Goal: Transaction & Acquisition: Subscribe to service/newsletter

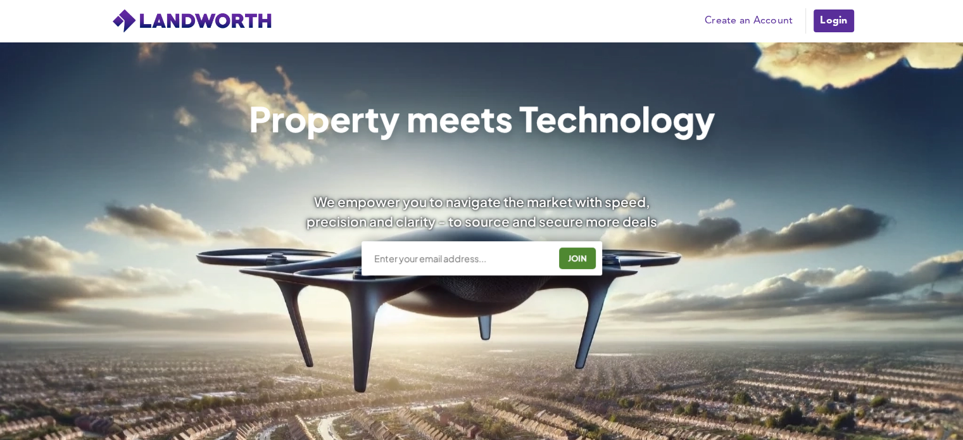
scroll to position [115, 0]
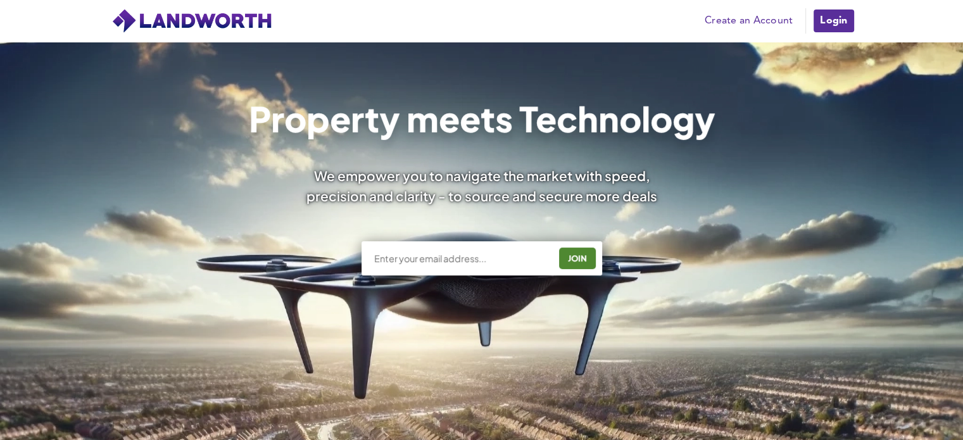
click at [429, 264] on input "text" at bounding box center [461, 258] width 177 height 13
type input "[EMAIL_ADDRESS][DOMAIN_NAME]"
click at [577, 255] on div "JOIN" at bounding box center [577, 258] width 29 height 20
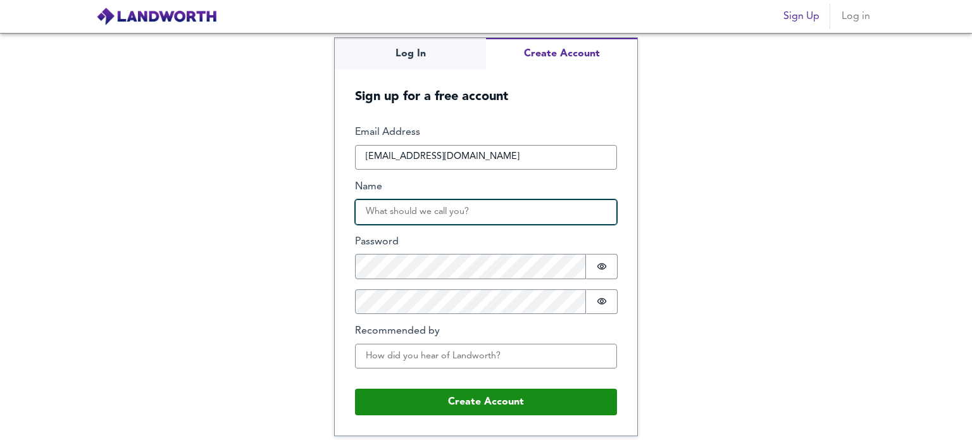
click at [447, 211] on input "Name" at bounding box center [486, 211] width 262 height 25
type input "Charles Stewart"
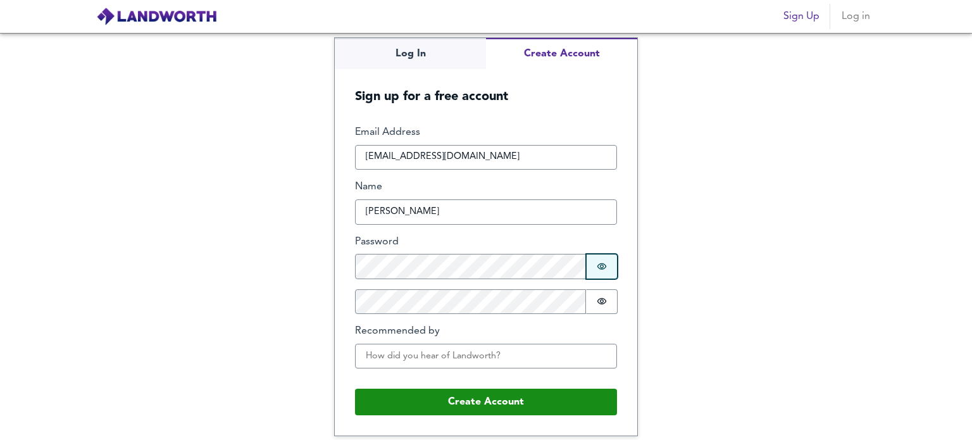
click at [608, 265] on button "Password is hidden" at bounding box center [602, 266] width 32 height 25
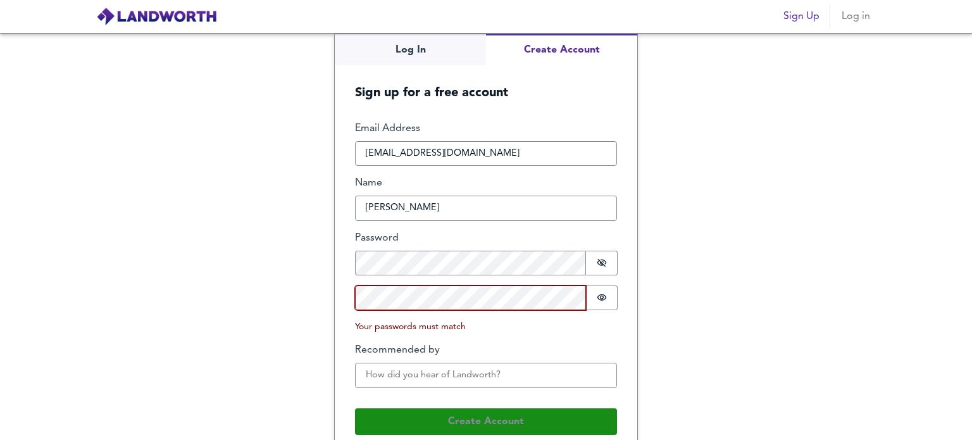
click at [316, 293] on div "Log In Create Account Sign up for a free account Email Address crsglobal1@yahoo…" at bounding box center [486, 236] width 972 height 407
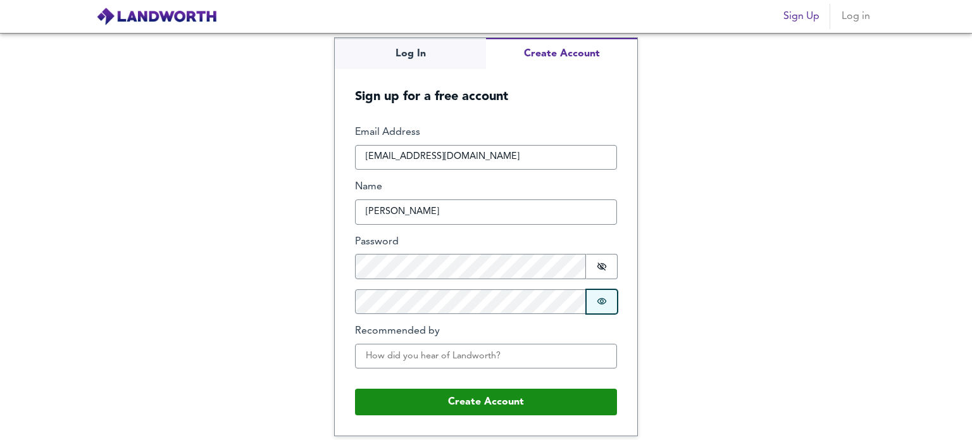
click at [605, 301] on icon "Show password" at bounding box center [602, 301] width 10 height 10
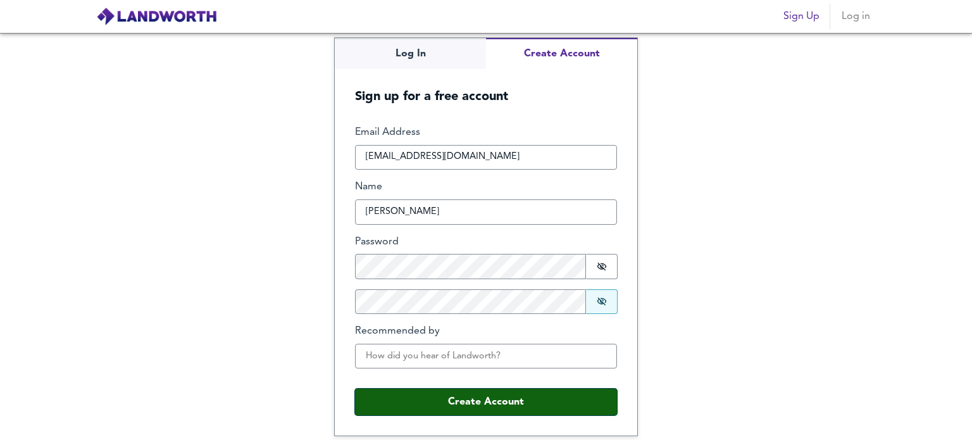
click at [520, 402] on button "Create Account" at bounding box center [486, 402] width 262 height 27
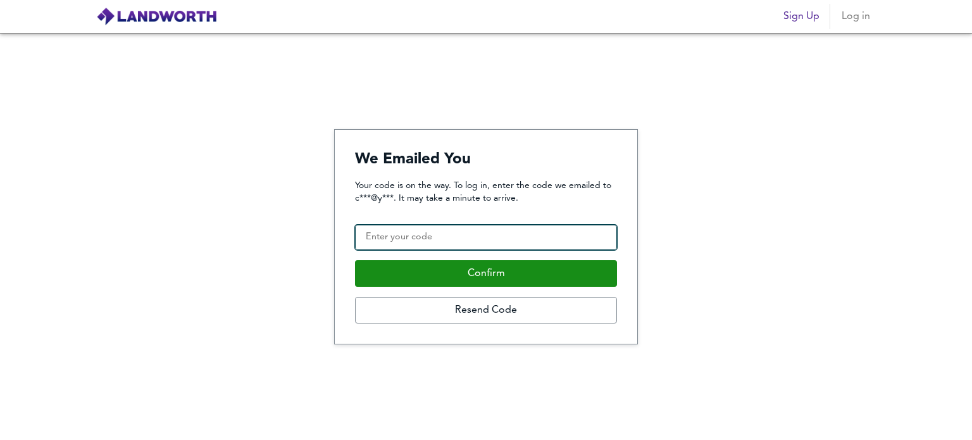
click at [489, 239] on input "Confirmation Code" at bounding box center [486, 237] width 262 height 25
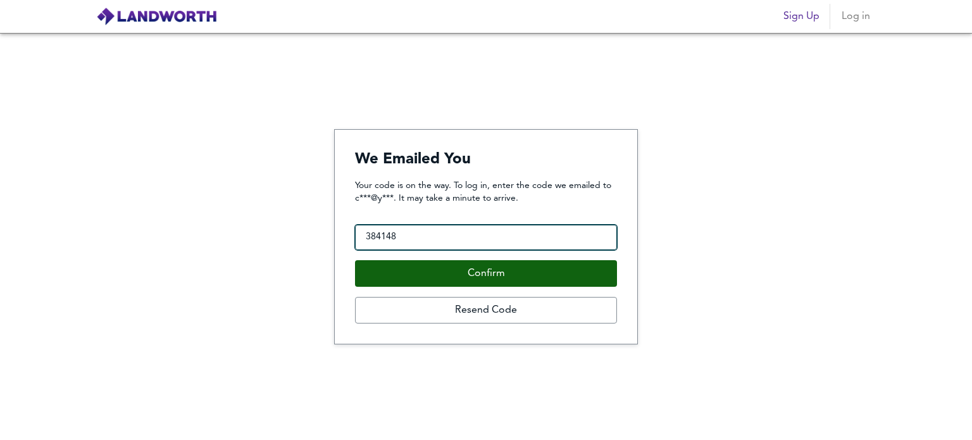
type input "384148"
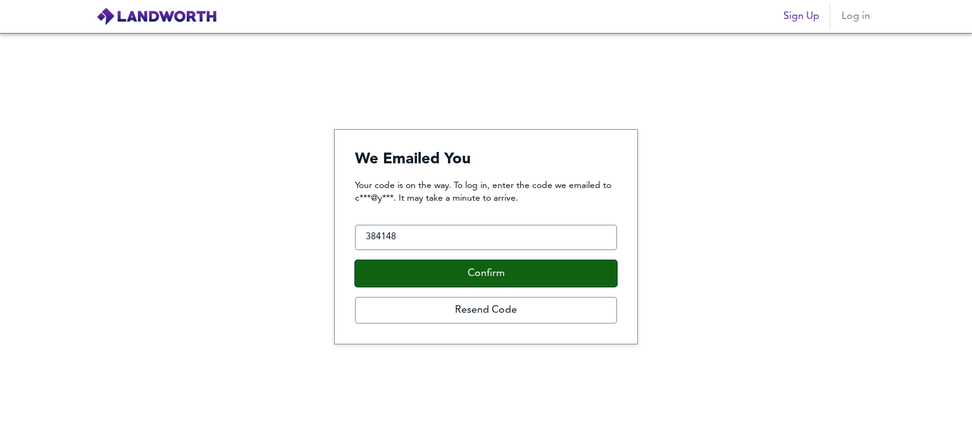
click at [410, 275] on button "Confirm" at bounding box center [486, 273] width 262 height 27
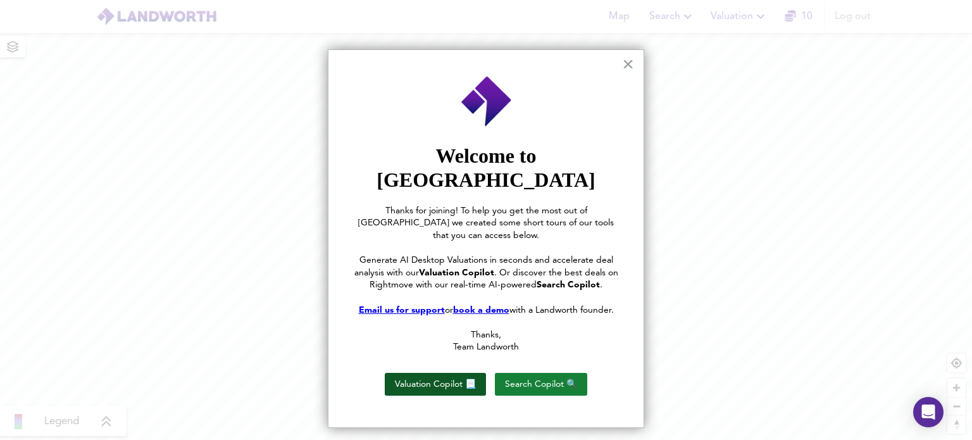
click at [446, 373] on button "Valuation Copilot 📃" at bounding box center [435, 384] width 101 height 23
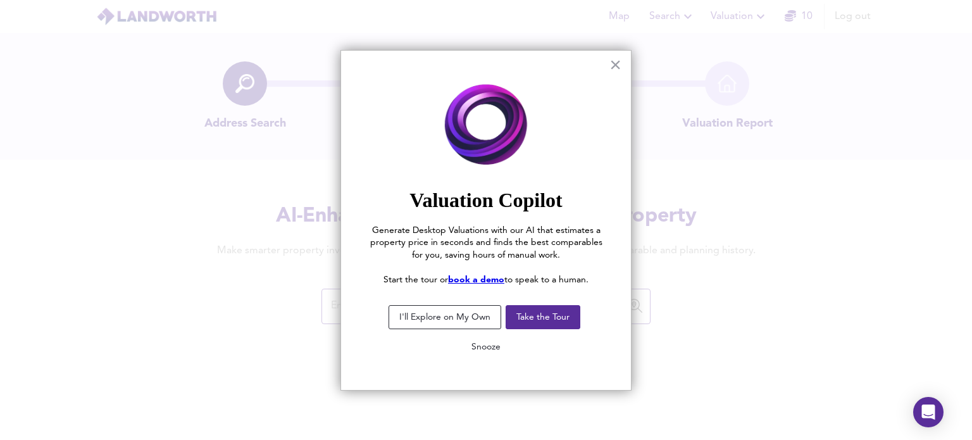
click at [491, 347] on button "Snooze" at bounding box center [485, 346] width 49 height 23
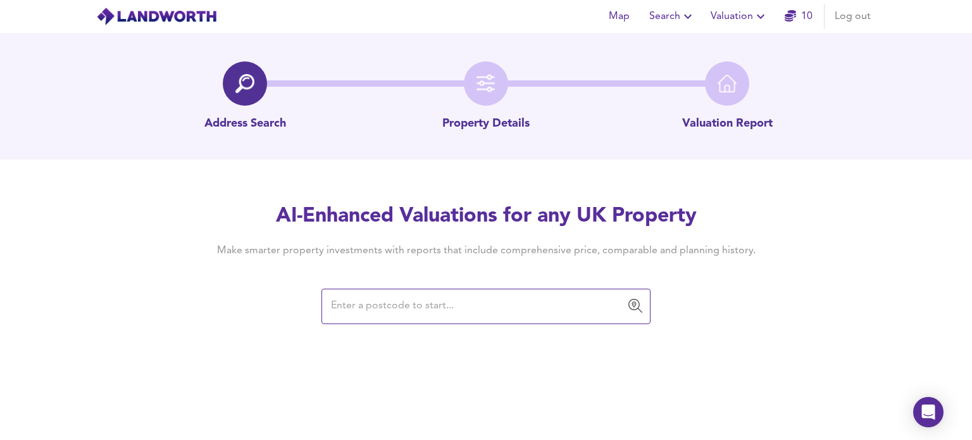
click at [440, 304] on input "text" at bounding box center [476, 306] width 299 height 24
type input "1474 hancock street san"
